Goal: Task Accomplishment & Management: Use online tool/utility

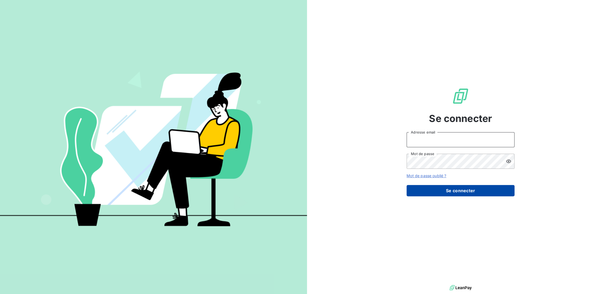
type input "[EMAIL_ADDRESS][DOMAIN_NAME]"
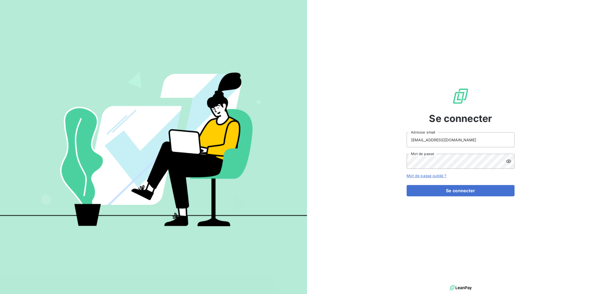
drag, startPoint x: 440, startPoint y: 193, endPoint x: 369, endPoint y: 190, distance: 70.7
click at [440, 193] on button "Se connecter" at bounding box center [460, 190] width 108 height 11
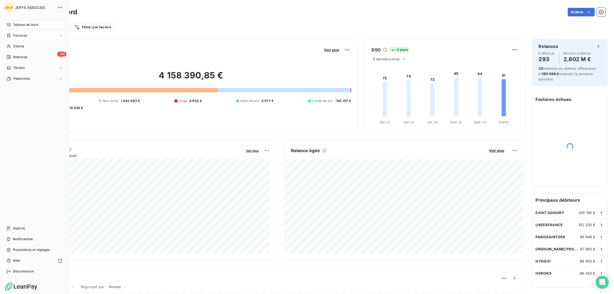
click at [12, 31] on div "Factures" at bounding box center [34, 35] width 60 height 9
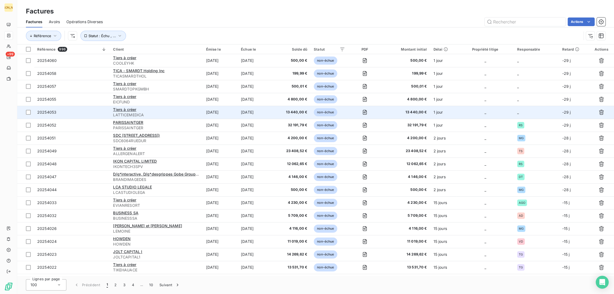
click at [176, 116] on span "LATTICEMEDICA" at bounding box center [156, 114] width 86 height 5
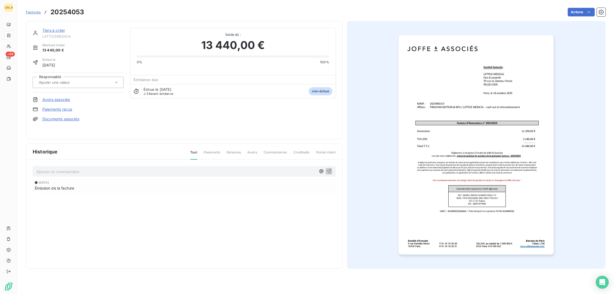
click at [63, 84] on input "text" at bounding box center [65, 82] width 54 height 5
type input "CAB"
click at [69, 94] on div "CAB" at bounding box center [81, 96] width 76 height 9
click at [51, 30] on link "Tiers à créer" at bounding box center [53, 30] width 23 height 5
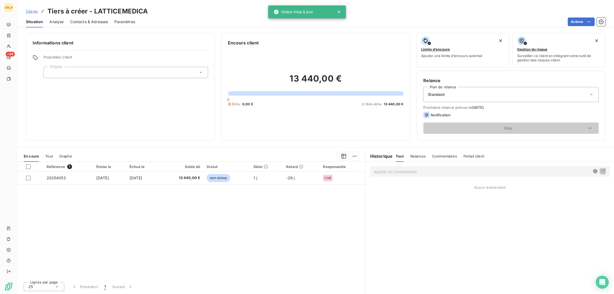
click at [83, 75] on div at bounding box center [125, 72] width 164 height 11
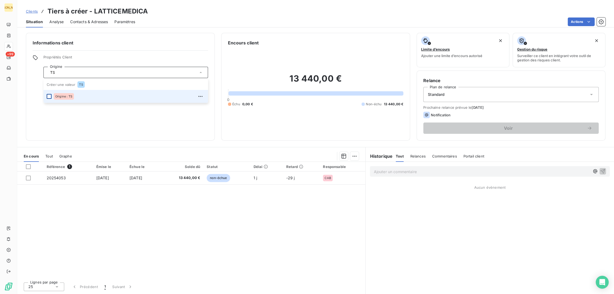
type input "TS"
click at [50, 97] on div at bounding box center [49, 96] width 5 height 5
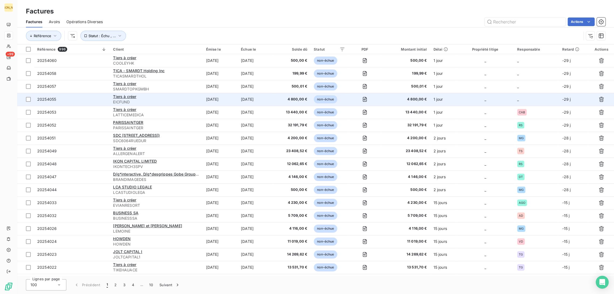
click at [174, 104] on span "EICFUND" at bounding box center [156, 101] width 86 height 5
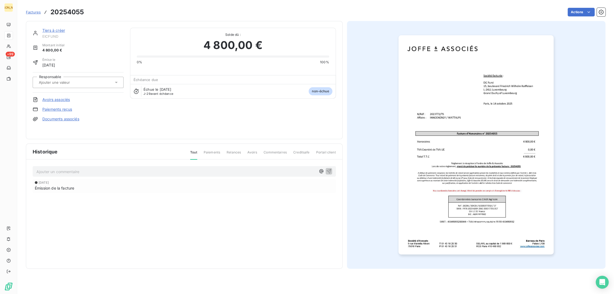
click at [69, 81] on input "text" at bounding box center [65, 82] width 54 height 5
type input "TS"
click at [57, 94] on div "TS" at bounding box center [81, 96] width 76 height 9
click at [58, 31] on link "Tiers à créer" at bounding box center [53, 30] width 23 height 5
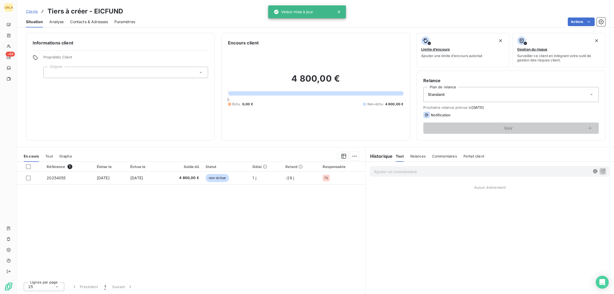
click at [71, 72] on div at bounding box center [125, 72] width 164 height 11
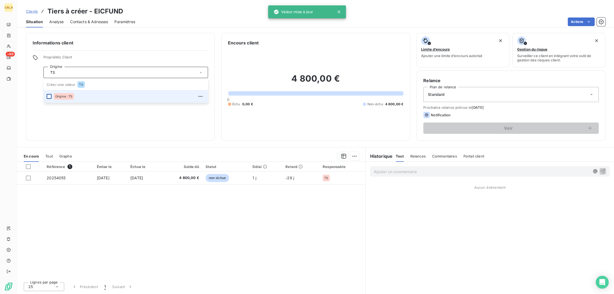
type input "TS"
click at [47, 96] on div at bounding box center [49, 96] width 5 height 5
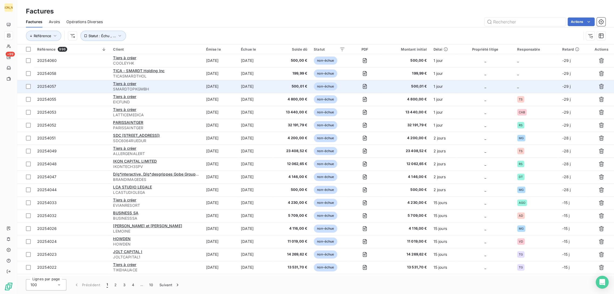
click at [181, 85] on div "Tiers à créer" at bounding box center [156, 83] width 86 height 5
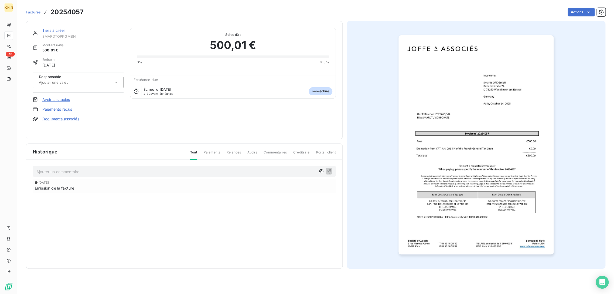
click at [62, 85] on div at bounding box center [75, 82] width 76 height 7
type input "VB"
click at [56, 95] on div "VB" at bounding box center [81, 96] width 76 height 9
click at [54, 31] on link "Tiers à créer" at bounding box center [53, 30] width 23 height 5
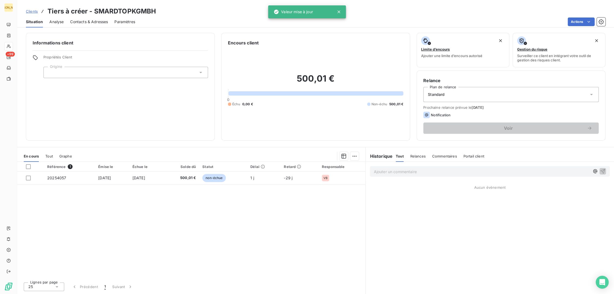
click at [65, 70] on div at bounding box center [125, 72] width 164 height 11
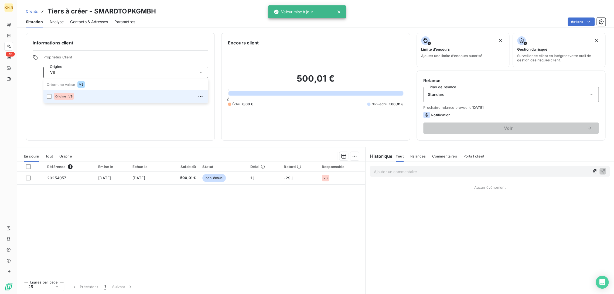
type input "VB"
drag, startPoint x: 47, startPoint y: 100, endPoint x: 49, endPoint y: 97, distance: 3.9
click at [47, 100] on li "Origine : VB" at bounding box center [125, 96] width 164 height 13
click at [49, 96] on icon at bounding box center [48, 96] width 3 height 3
click at [50, 98] on div at bounding box center [49, 96] width 5 height 5
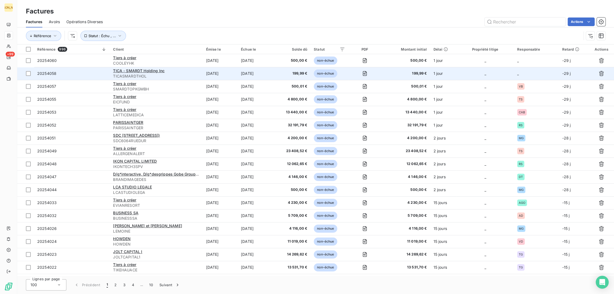
click at [232, 74] on td "[DATE]" at bounding box center [219, 73] width 35 height 13
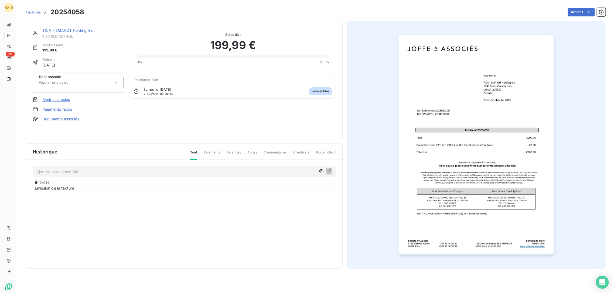
click at [67, 81] on input "text" at bounding box center [65, 82] width 54 height 5
type input "VB"
click at [50, 94] on div "VB" at bounding box center [46, 97] width 7 height 6
click at [57, 30] on link "TICA - SMARDT Holding Inc" at bounding box center [67, 30] width 51 height 5
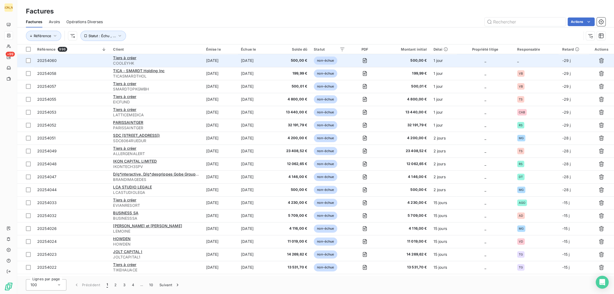
click at [214, 62] on td "[DATE]" at bounding box center [219, 60] width 35 height 13
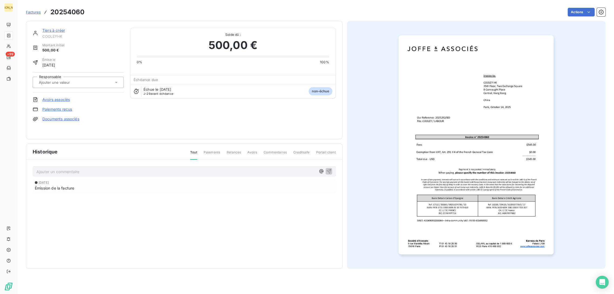
click at [74, 84] on input "text" at bounding box center [65, 82] width 54 height 5
type input "BD"
drag, startPoint x: 39, startPoint y: 97, endPoint x: 49, endPoint y: 78, distance: 20.9
click at [39, 96] on div at bounding box center [38, 96] width 5 height 5
click at [56, 30] on link "Tiers à créer" at bounding box center [53, 30] width 23 height 5
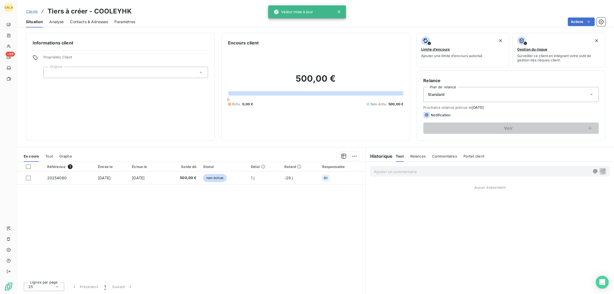
click at [60, 72] on div at bounding box center [125, 72] width 164 height 11
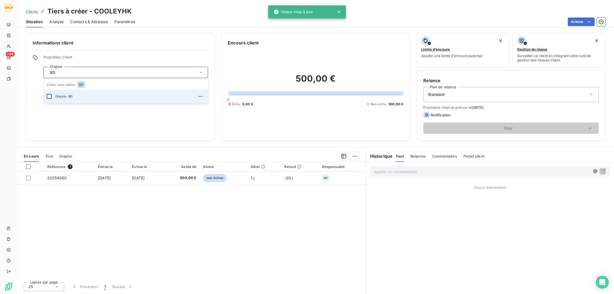
type input "BD"
click at [50, 97] on div at bounding box center [49, 96] width 5 height 5
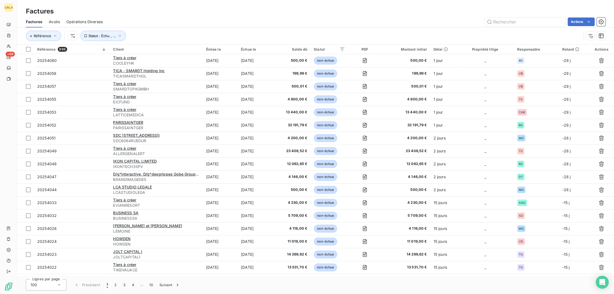
click at [143, 15] on div "Factures" at bounding box center [315, 11] width 596 height 10
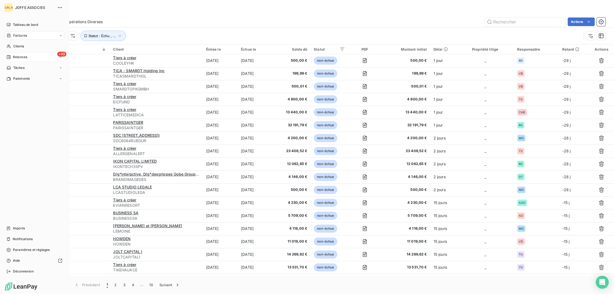
click at [30, 57] on div "+99 Relances" at bounding box center [34, 57] width 60 height 9
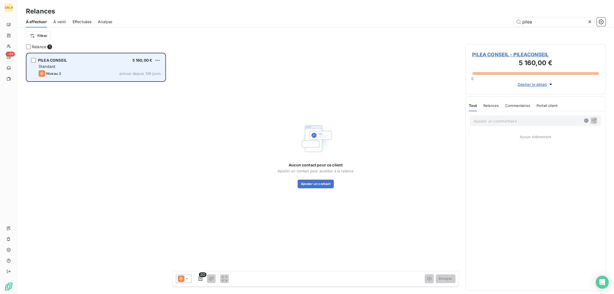
scroll to position [237, 135]
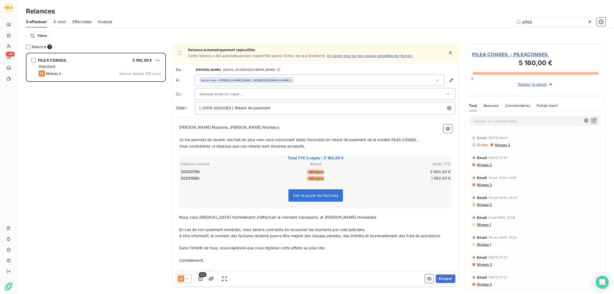
click at [590, 20] on icon at bounding box center [589, 21] width 5 height 5
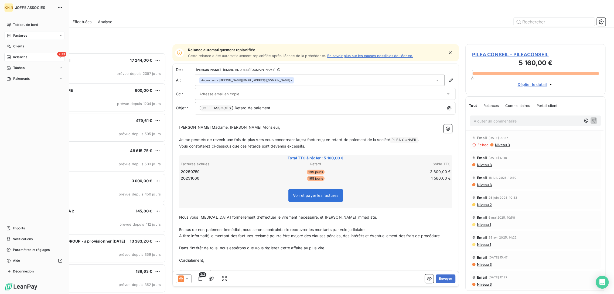
click at [15, 35] on span "Factures" at bounding box center [20, 35] width 14 height 5
